Goal: Navigation & Orientation: Find specific page/section

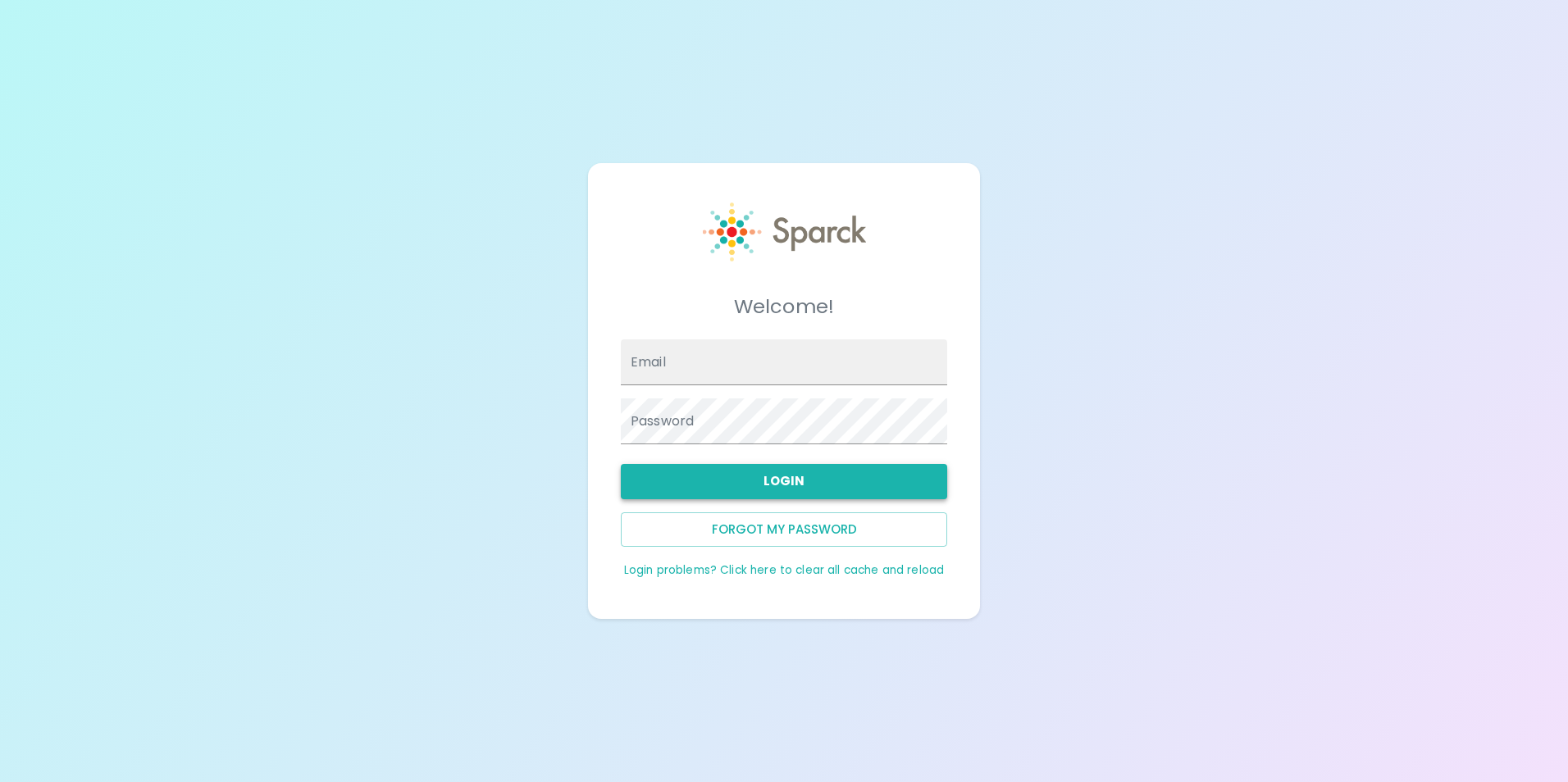
type input "icarballo@sfbaycoffee.com"
click at [775, 479] on button "Login" at bounding box center [784, 481] width 327 height 34
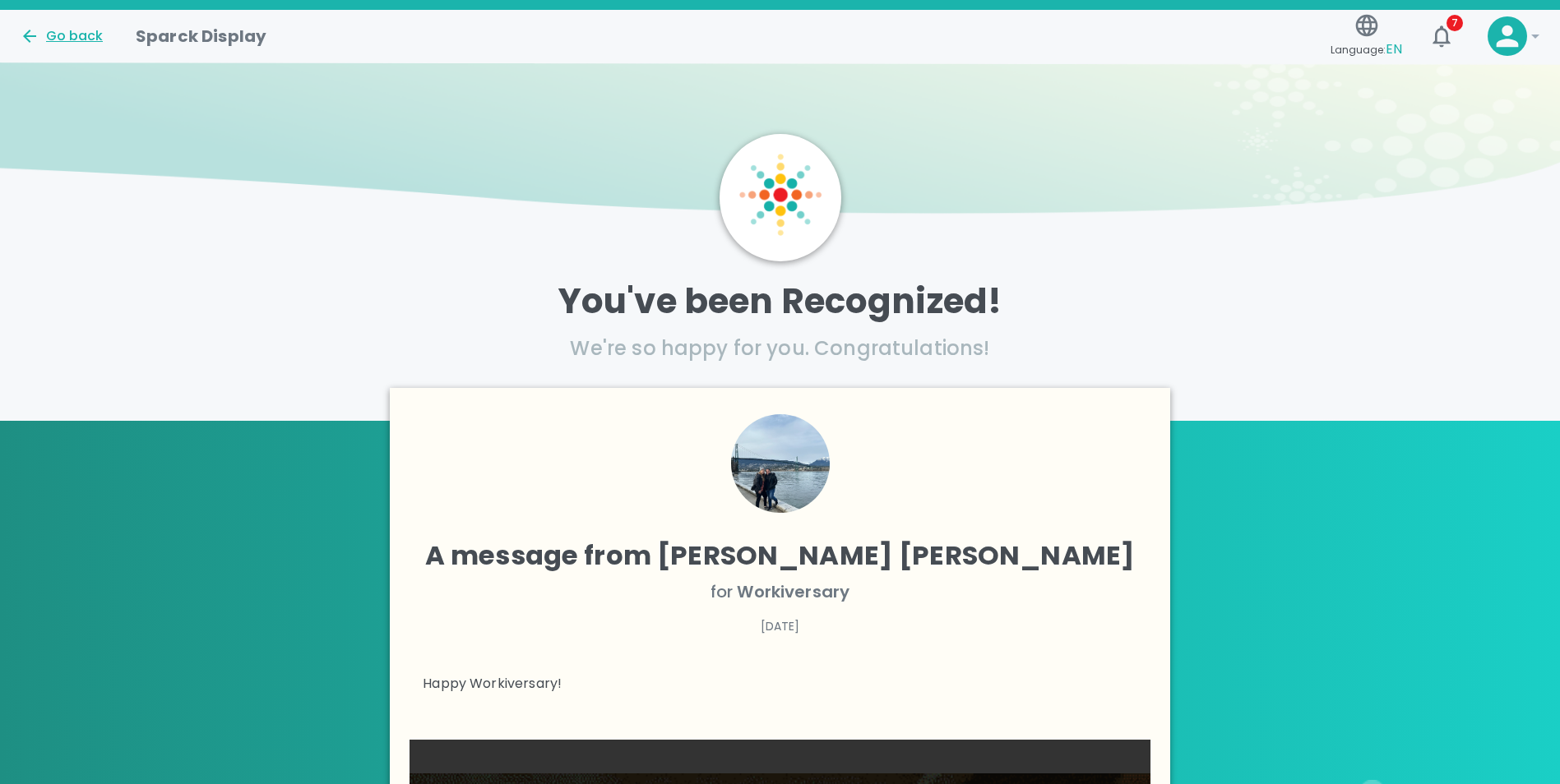
click at [84, 35] on div "Go back" at bounding box center [62, 36] width 83 height 20
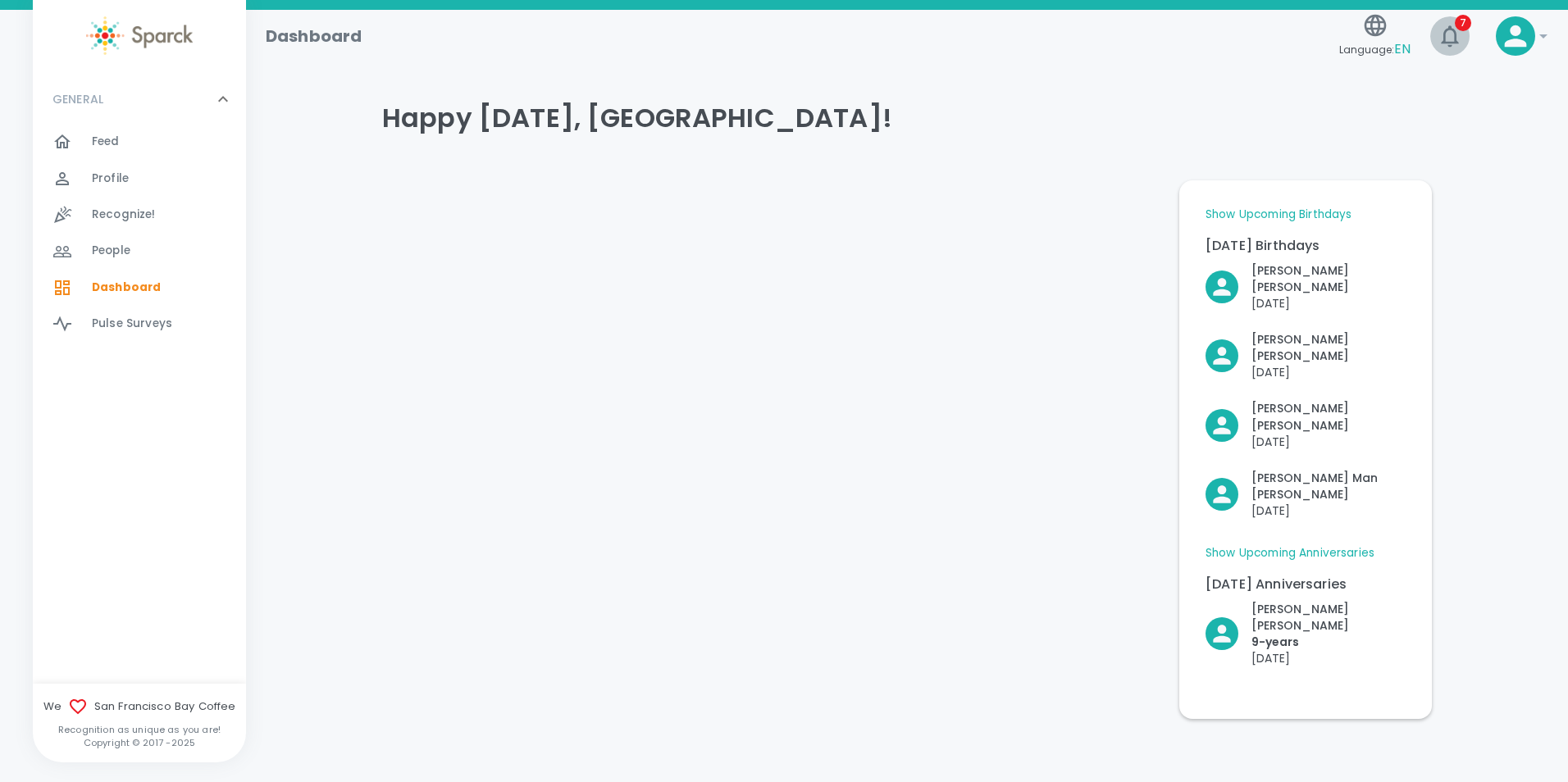
click at [1440, 45] on icon "button" at bounding box center [1450, 36] width 26 height 26
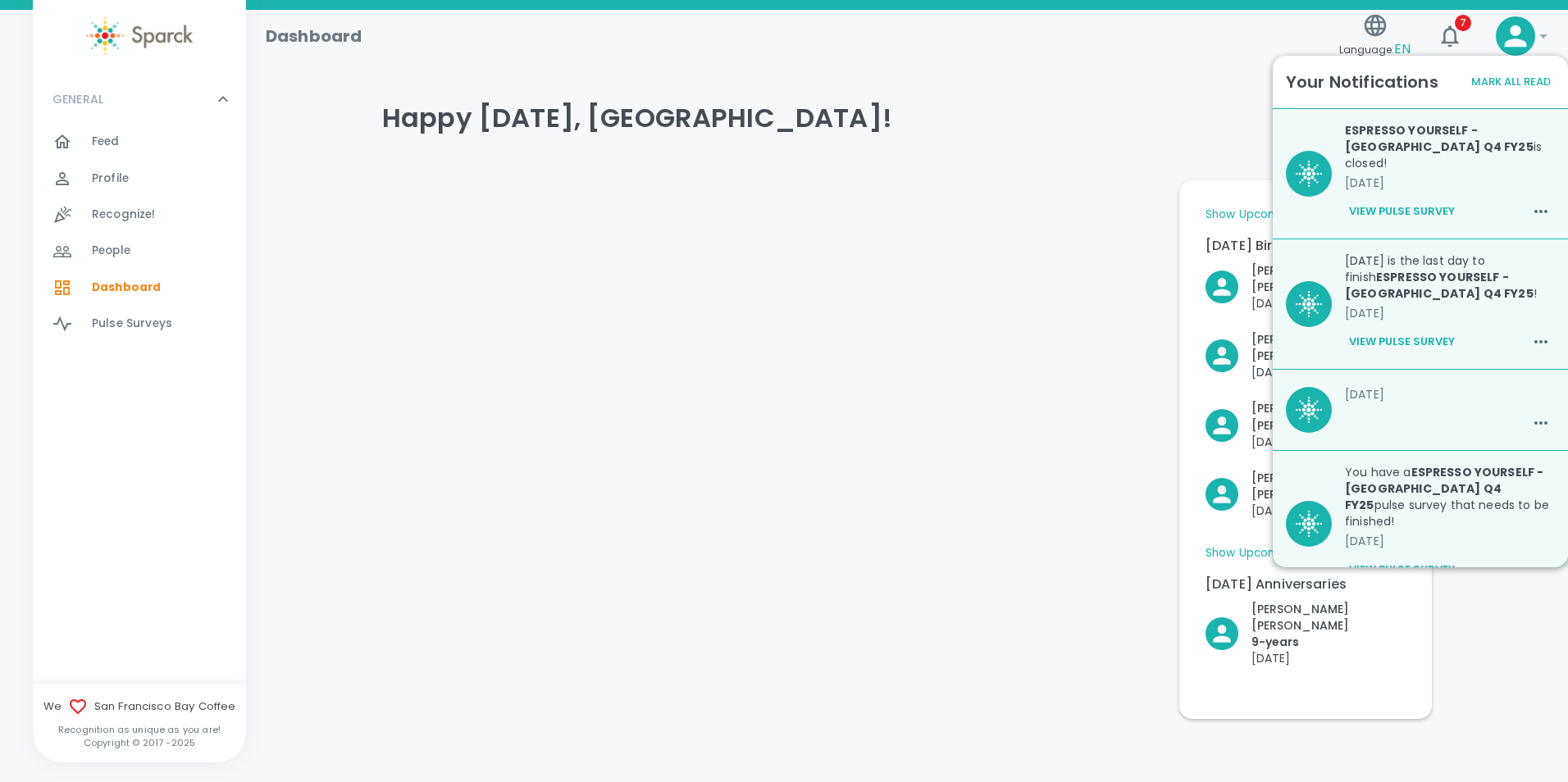
click at [921, 246] on div at bounding box center [768, 443] width 797 height 552
click at [857, 100] on div "Happy Friday, Israel!" at bounding box center [900, 118] width 1063 height 98
click at [113, 146] on span "Feed" at bounding box center [106, 142] width 28 height 16
